Goal: Transaction & Acquisition: Purchase product/service

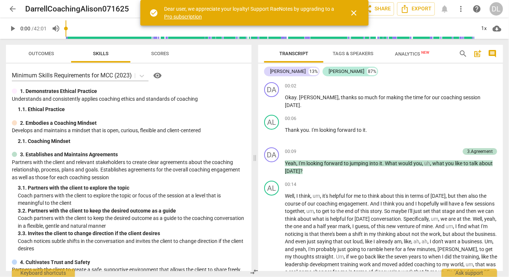
click at [353, 15] on span "close" at bounding box center [354, 13] width 9 height 9
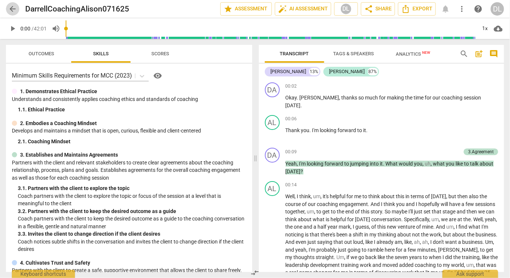
click at [10, 9] on span "arrow_back" at bounding box center [12, 8] width 9 height 9
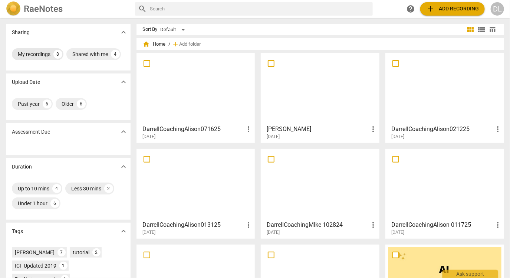
click at [47, 53] on div "My recordings" at bounding box center [34, 53] width 33 height 7
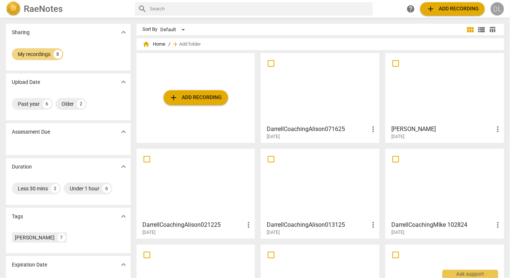
click at [497, 9] on div "DL" at bounding box center [497, 8] width 13 height 13
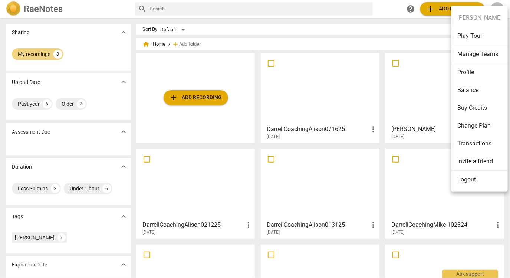
click at [469, 92] on li "Balance" at bounding box center [479, 90] width 56 height 18
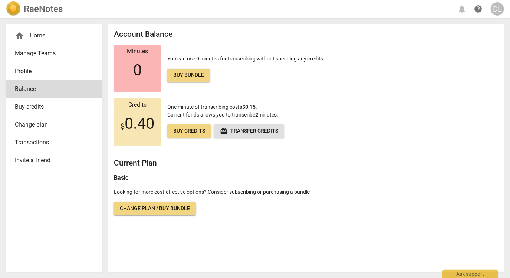
click at [35, 30] on div "home Home" at bounding box center [54, 36] width 96 height 18
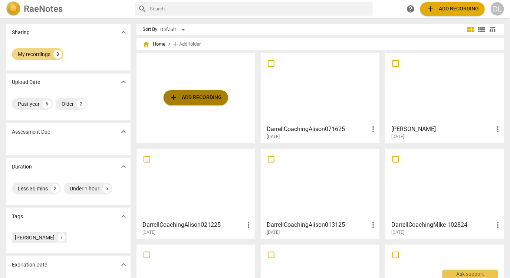
click at [194, 99] on span "add Add recording" at bounding box center [195, 97] width 53 height 9
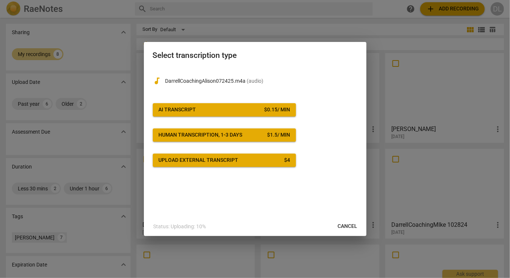
click at [273, 105] on button "AI Transcript $ 0.15 / min" at bounding box center [224, 109] width 143 height 13
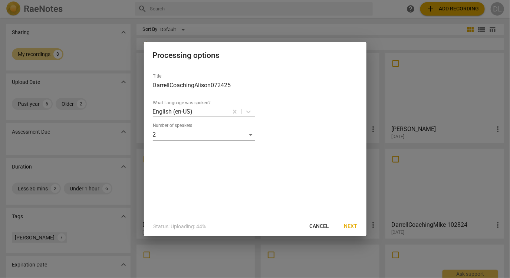
click at [347, 227] on span "Next" at bounding box center [350, 225] width 13 height 7
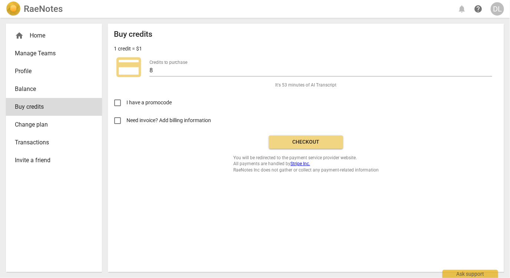
click at [284, 147] on button "Checkout" at bounding box center [306, 141] width 74 height 13
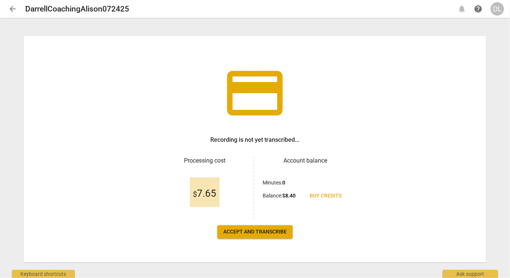
scroll to position [15, 0]
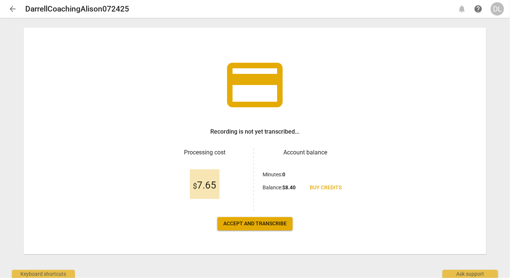
click at [279, 225] on span "Accept and transcribe" at bounding box center [254, 223] width 63 height 7
